Goal: Transaction & Acquisition: Download file/media

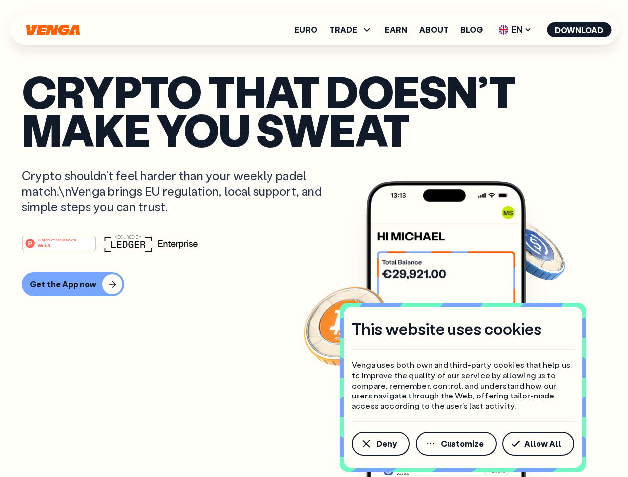
click at [314, 239] on div "#1 PRODUCT OF THE MONTH Web3" at bounding box center [314, 244] width 584 height 18
click at [380, 444] on span "Deny" at bounding box center [386, 444] width 20 height 8
click at [457, 444] on img at bounding box center [446, 348] width 159 height 333
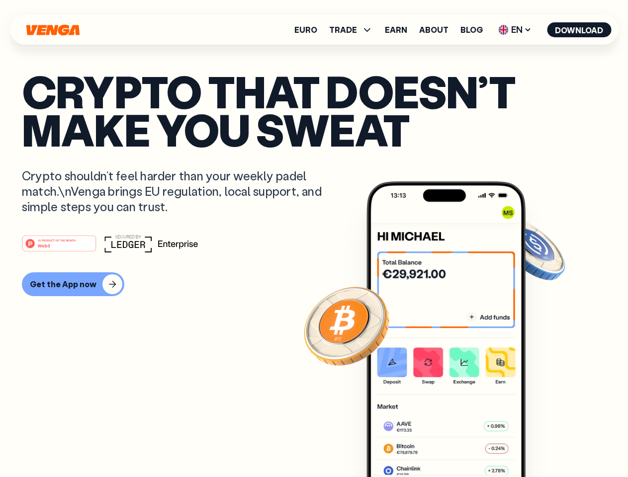
click at [540, 444] on article "Crypto that doesn’t make you sweat Crypto shouldn’t feel harder than your weekl…" at bounding box center [314, 258] width 584 height 373
click at [354, 30] on span "TRADE" at bounding box center [343, 30] width 28 height 8
click at [515, 30] on span "EN" at bounding box center [515, 30] width 40 height 16
click at [579, 30] on button "Download" at bounding box center [579, 29] width 64 height 15
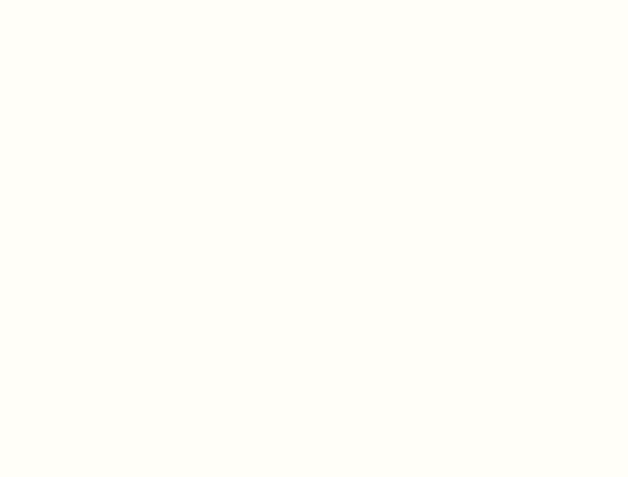
click at [314, 0] on html "This website uses cookies Venga uses both own and third-party cookies that help…" at bounding box center [314, 0] width 628 height 0
click at [72, 0] on html "This website uses cookies Venga uses both own and third-party cookies that help…" at bounding box center [314, 0] width 628 height 0
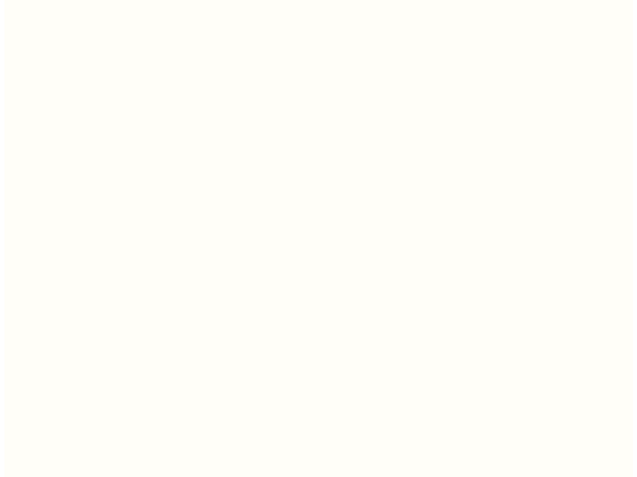
click at [61, 0] on html "This website uses cookies Venga uses both own and third-party cookies that help…" at bounding box center [314, 0] width 628 height 0
